Goal: Find specific fact: Find contact information

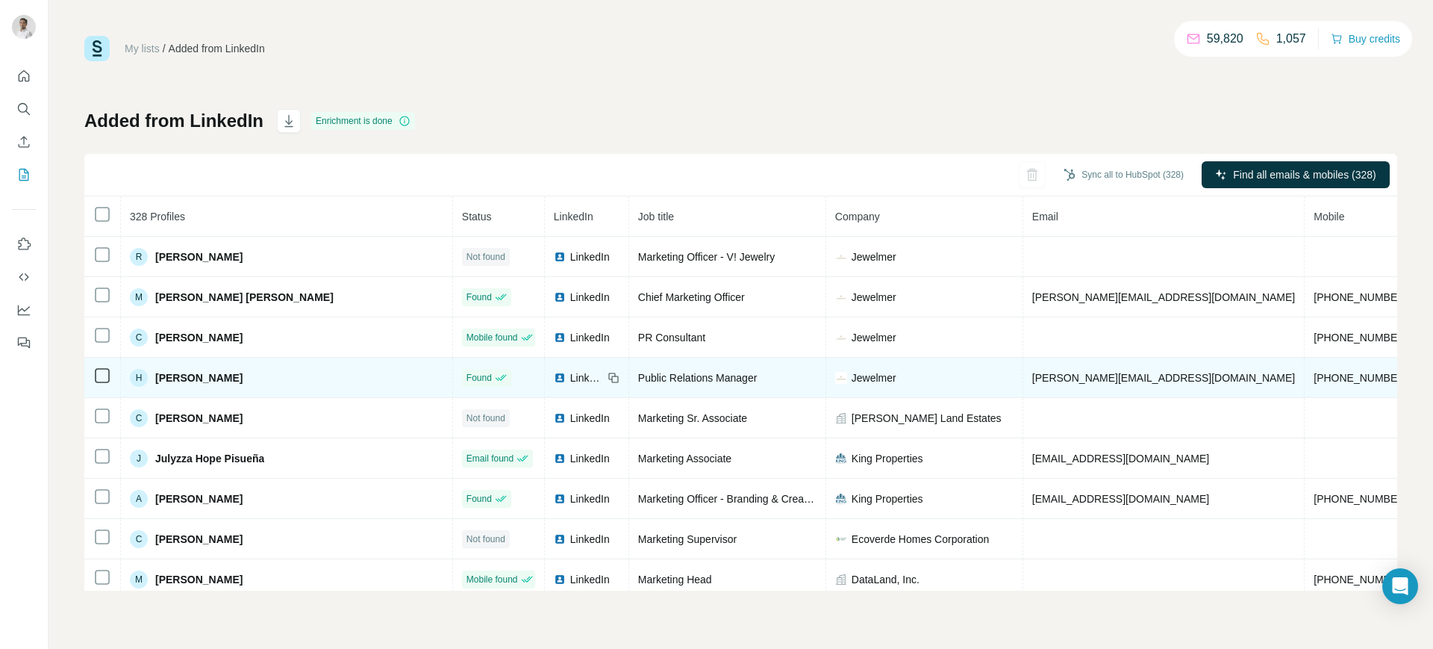
click at [1032, 372] on span "[PERSON_NAME][EMAIL_ADDRESS][DOMAIN_NAME]" at bounding box center [1163, 378] width 263 height 12
copy span "[PERSON_NAME][EMAIL_ADDRESS][DOMAIN_NAME]"
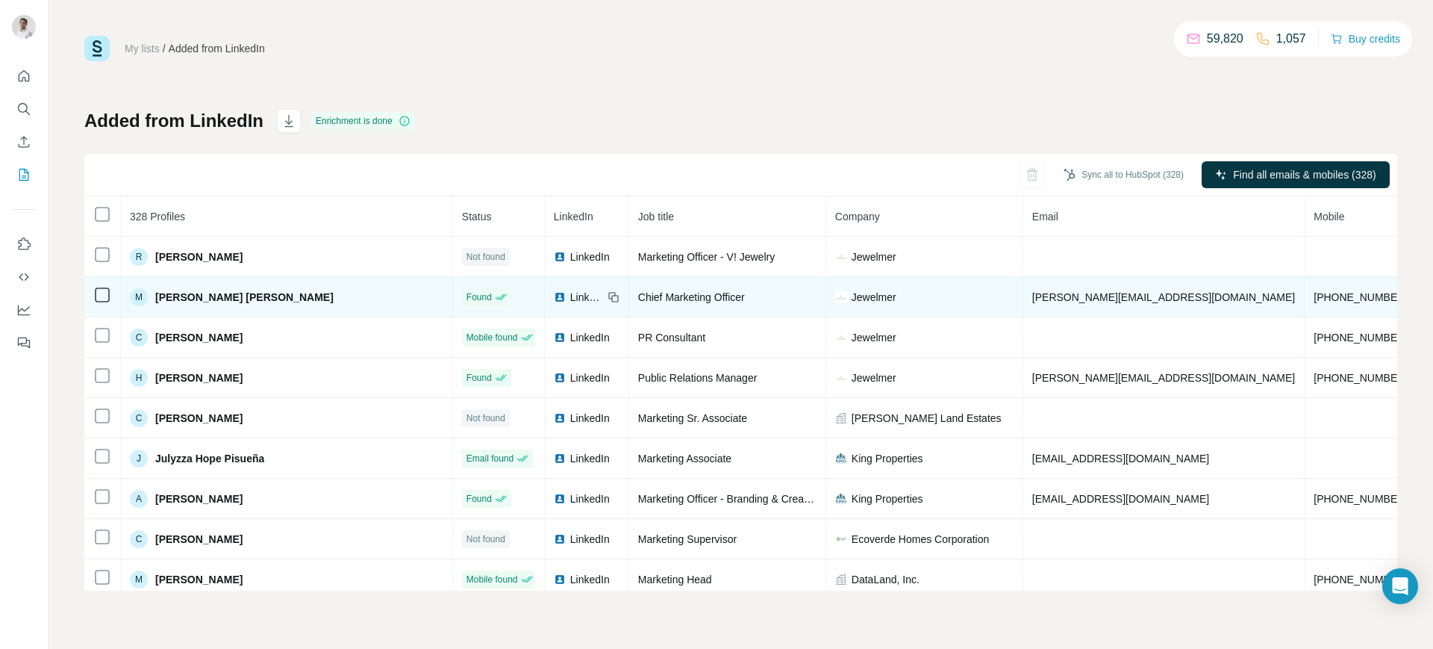
click at [1032, 299] on span "[PERSON_NAME][EMAIL_ADDRESS][DOMAIN_NAME]" at bounding box center [1163, 297] width 263 height 12
copy span "[PERSON_NAME][EMAIL_ADDRESS][DOMAIN_NAME]"
click at [608, 293] on icon at bounding box center [614, 297] width 12 height 12
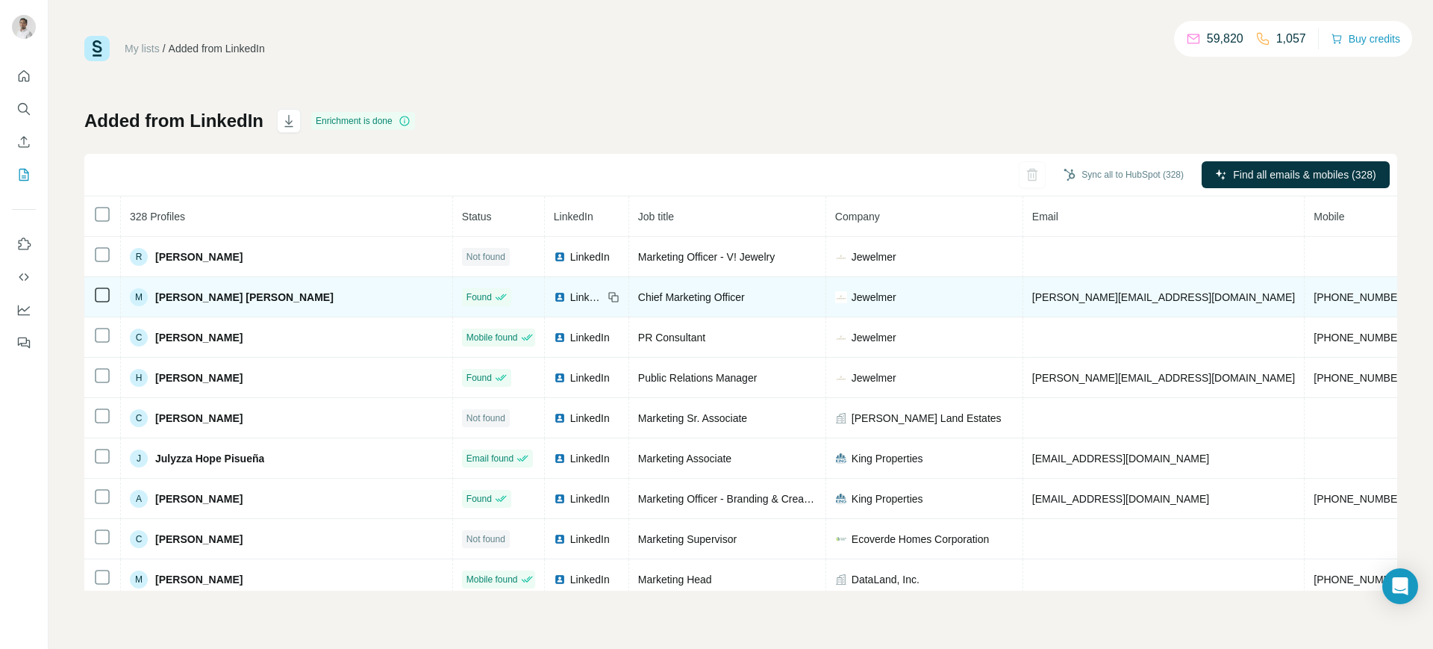
click at [852, 295] on span "Jewelmer" at bounding box center [874, 297] width 45 height 15
copy span "Jewelmer"
